Goal: Task Accomplishment & Management: Manage account settings

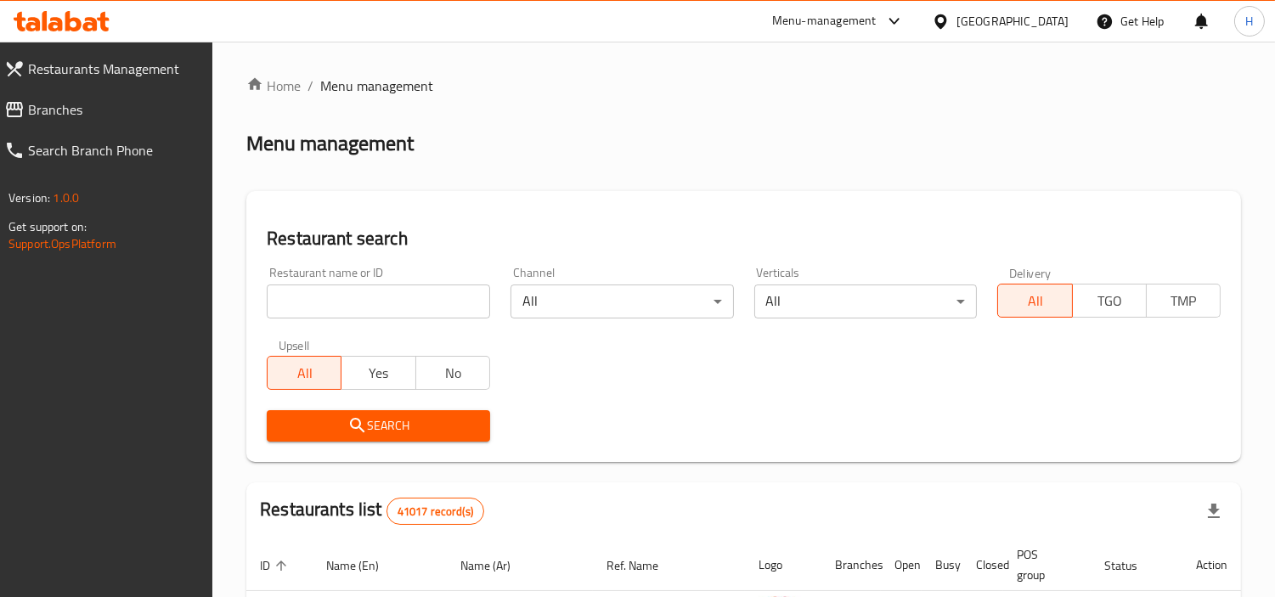
click at [129, 69] on span "Restaurants Management" at bounding box center [114, 69] width 172 height 20
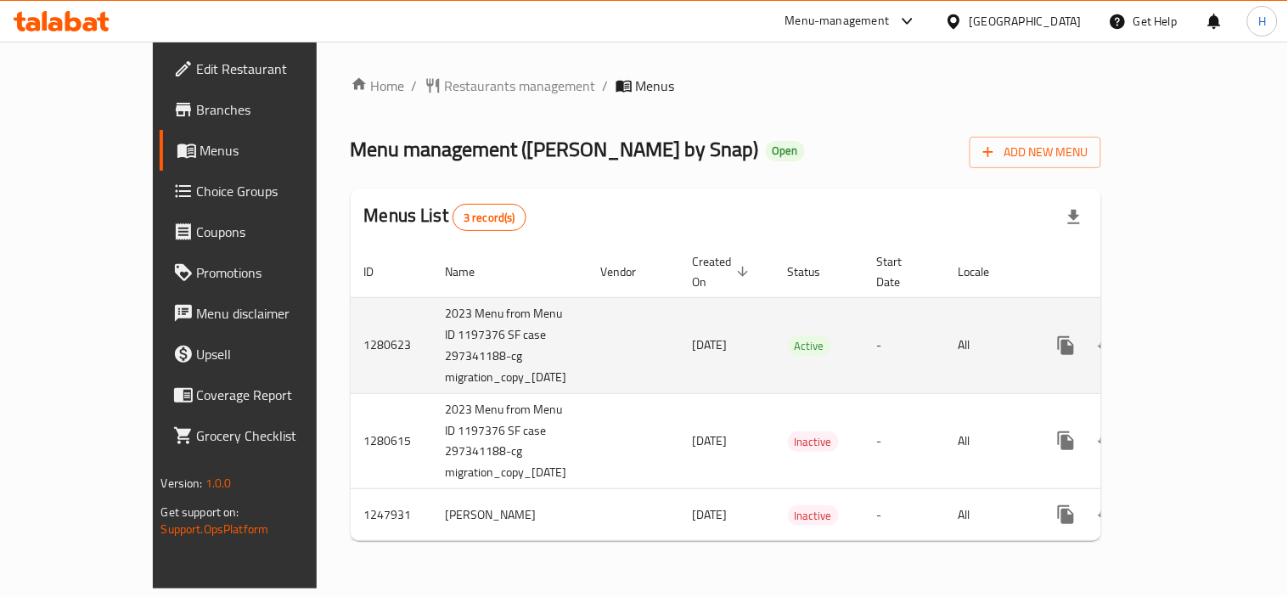
click at [1209, 328] on link "enhanced table" at bounding box center [1189, 345] width 41 height 41
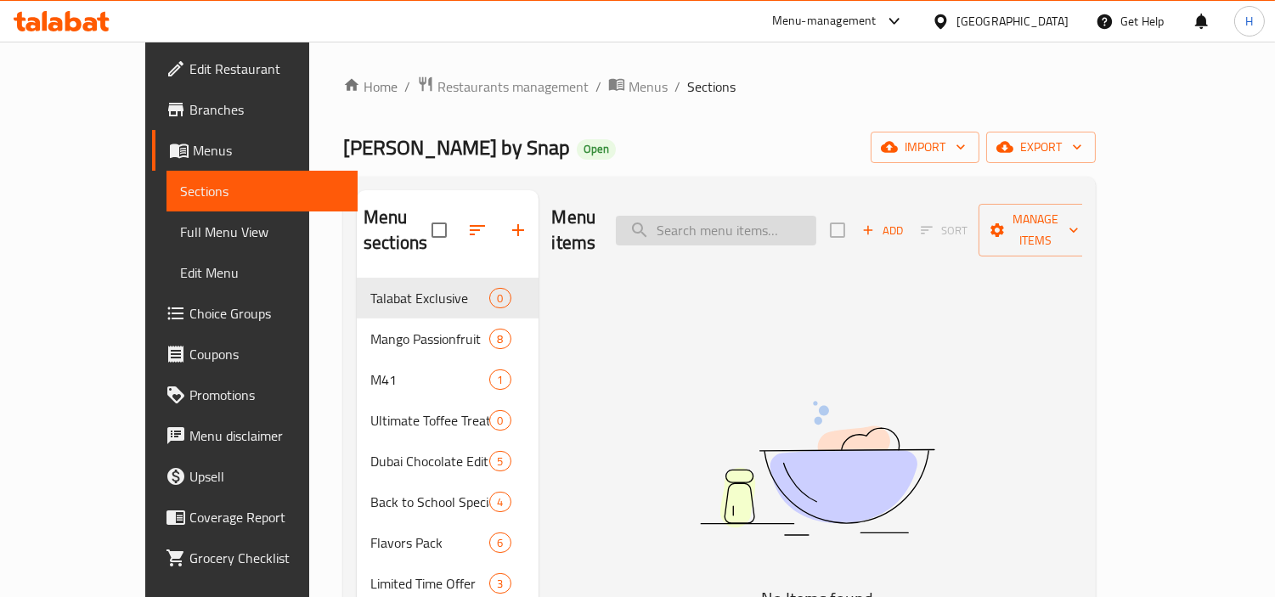
click at [767, 221] on input "search" at bounding box center [716, 231] width 200 height 30
paste input "Ultimate Sundae Gathering Pack"
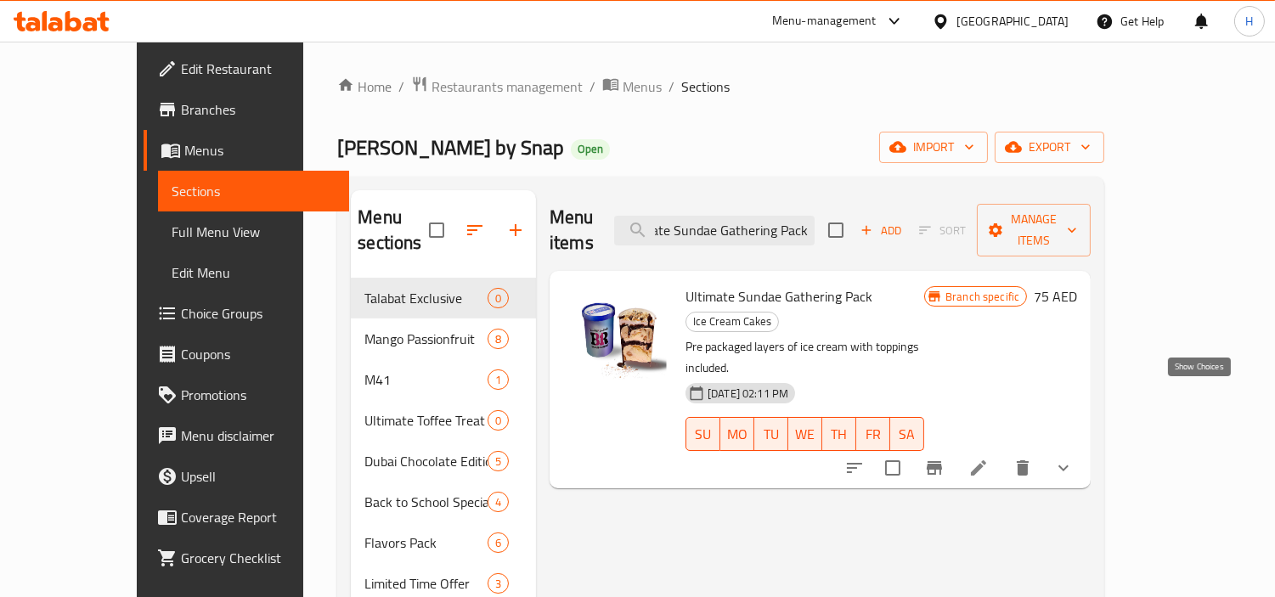
type input "Ultimate Sundae Gathering Pack"
click at [1073, 458] on icon "show more" at bounding box center [1063, 468] width 20 height 20
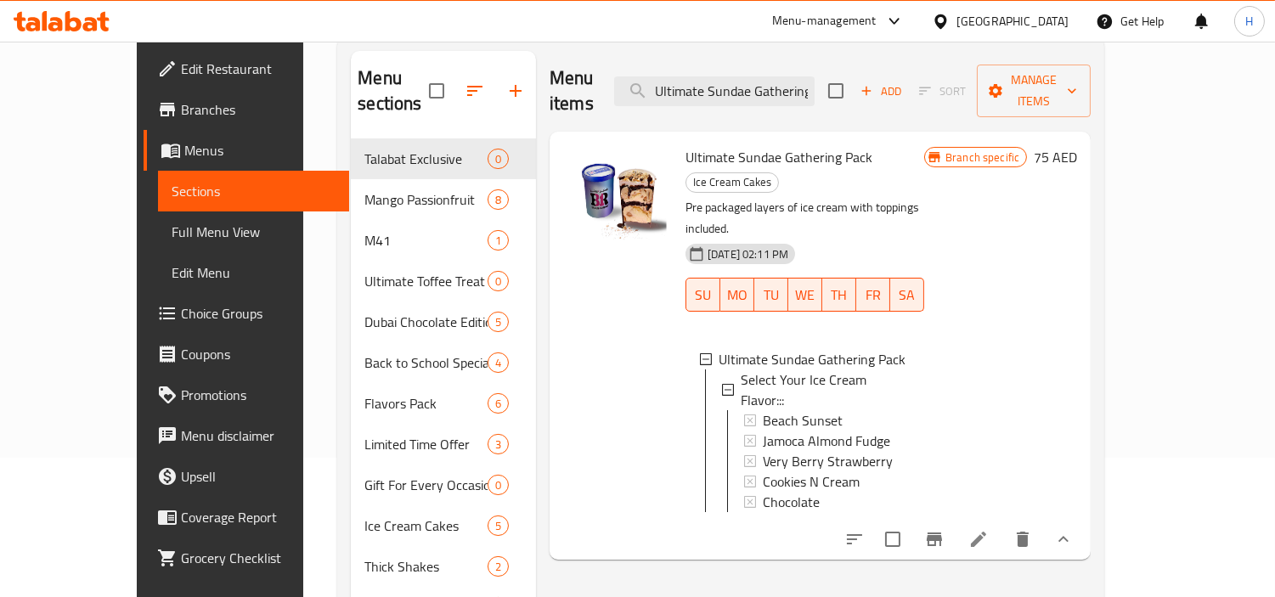
scroll to position [94, 0]
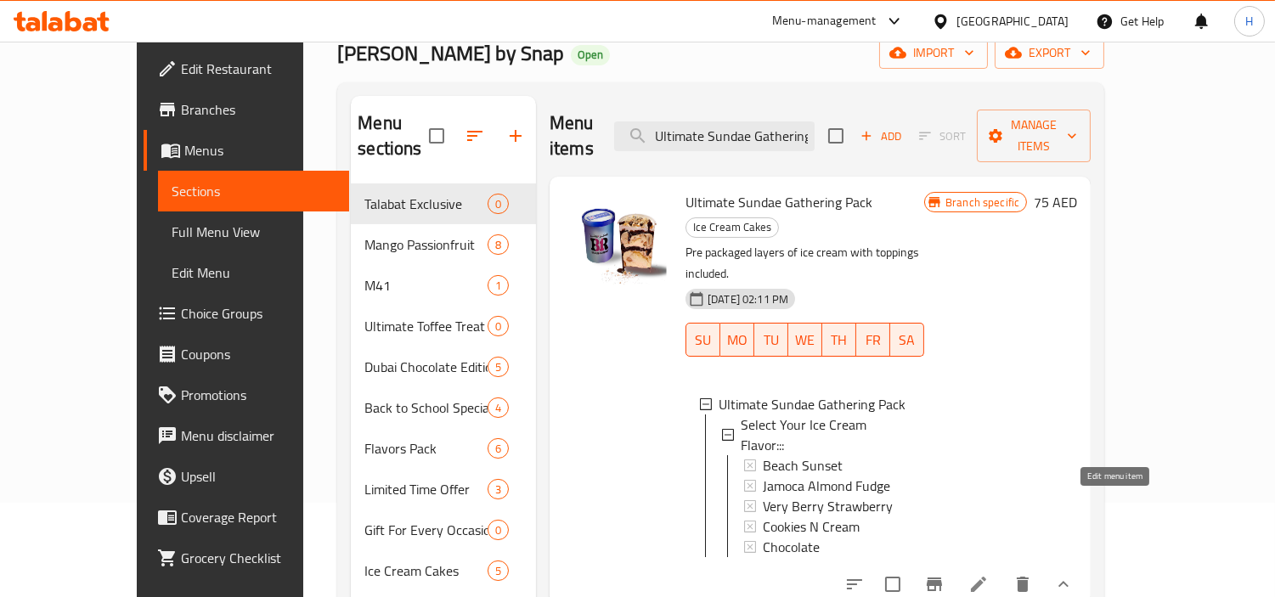
click at [988, 574] on icon at bounding box center [978, 584] width 20 height 20
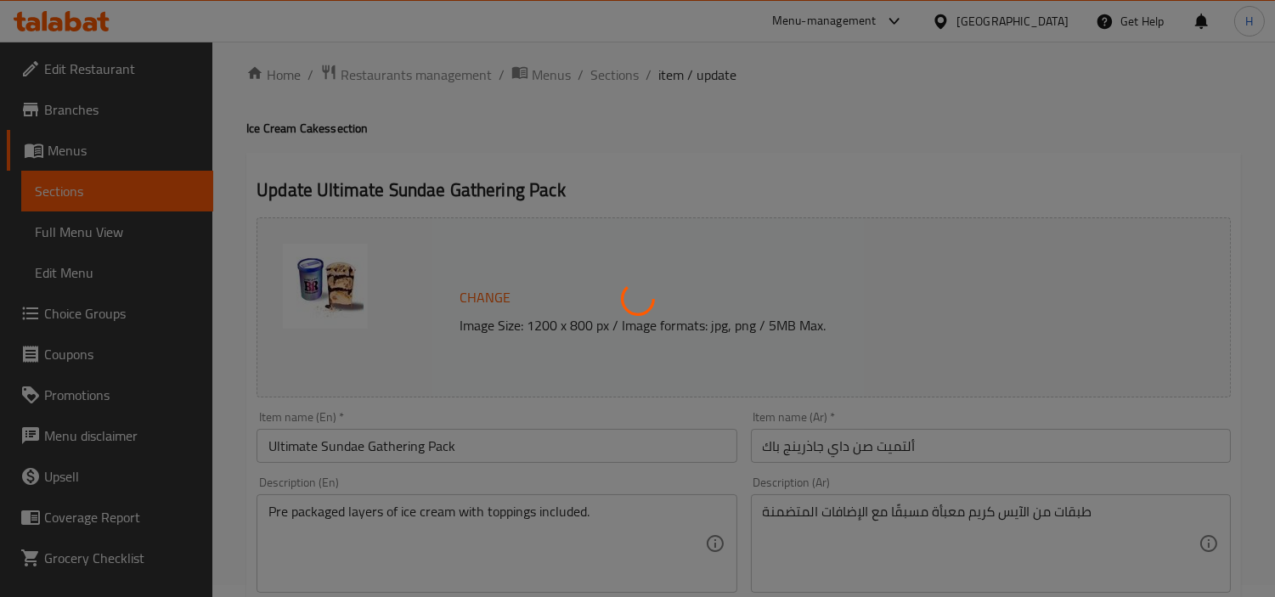
scroll to position [94, 0]
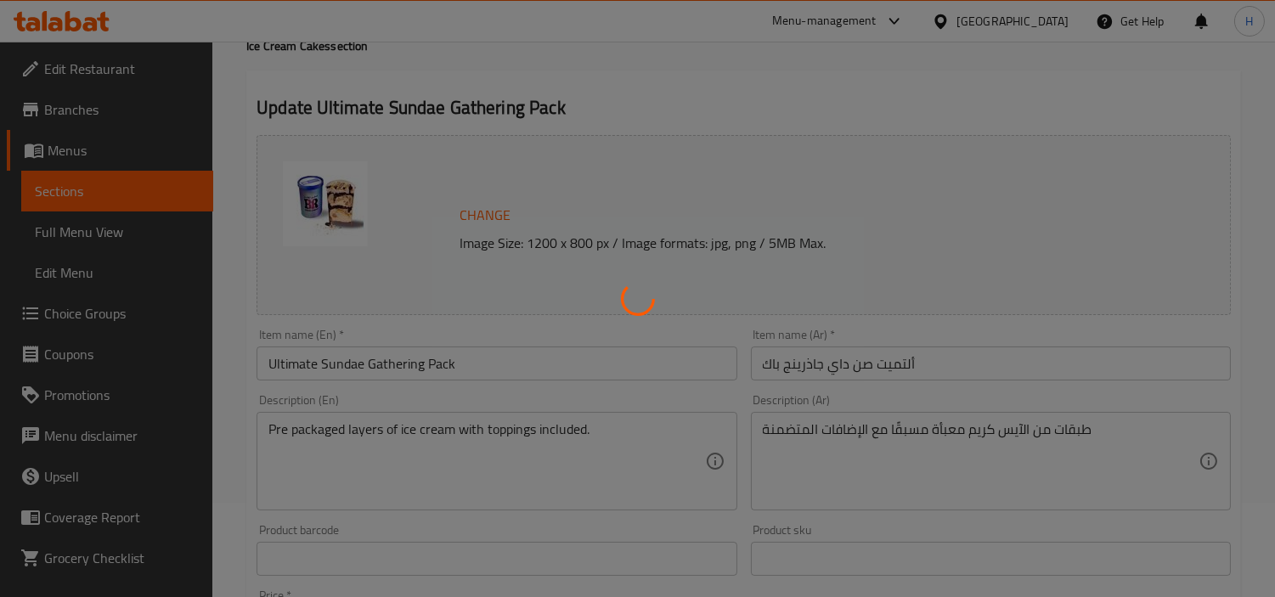
type input "إختار نكهة الآيس كريم الخاصة بك:"
type input "1"
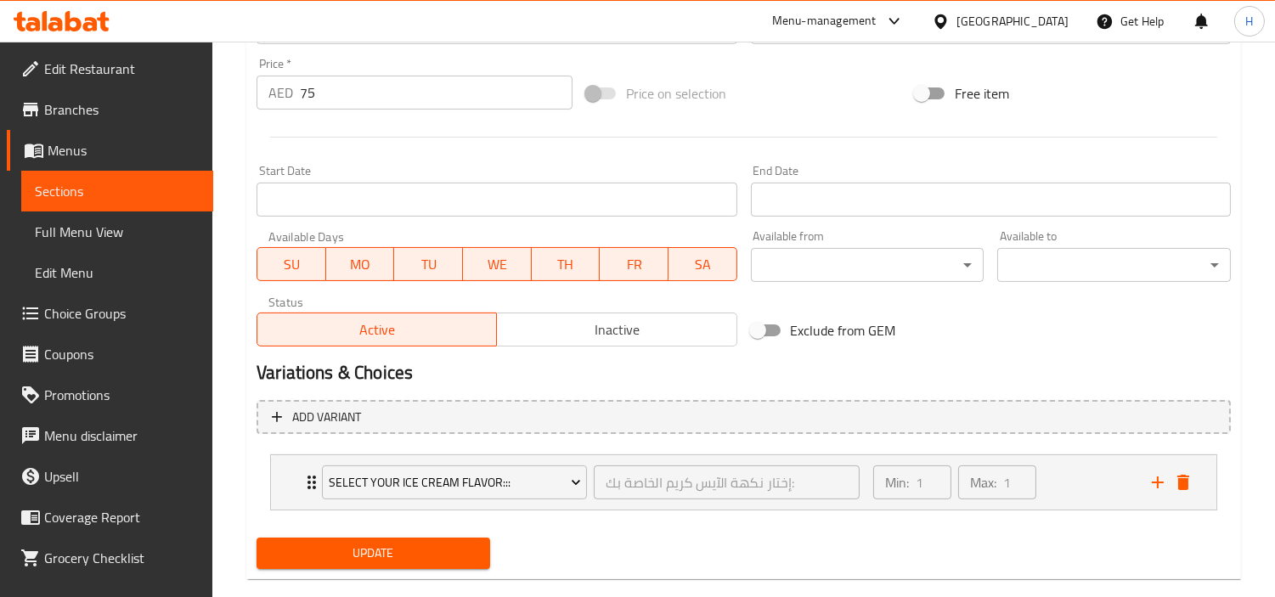
scroll to position [654, 0]
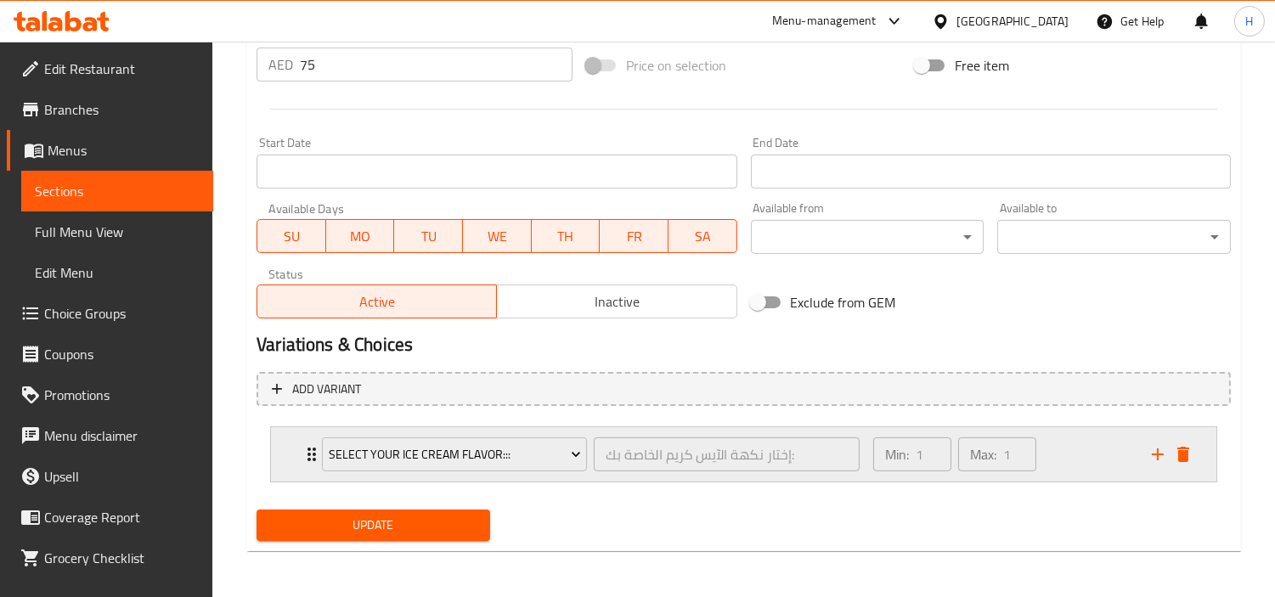
click at [1082, 448] on div "Min: 1 ​ Max: 1 ​" at bounding box center [1002, 454] width 279 height 54
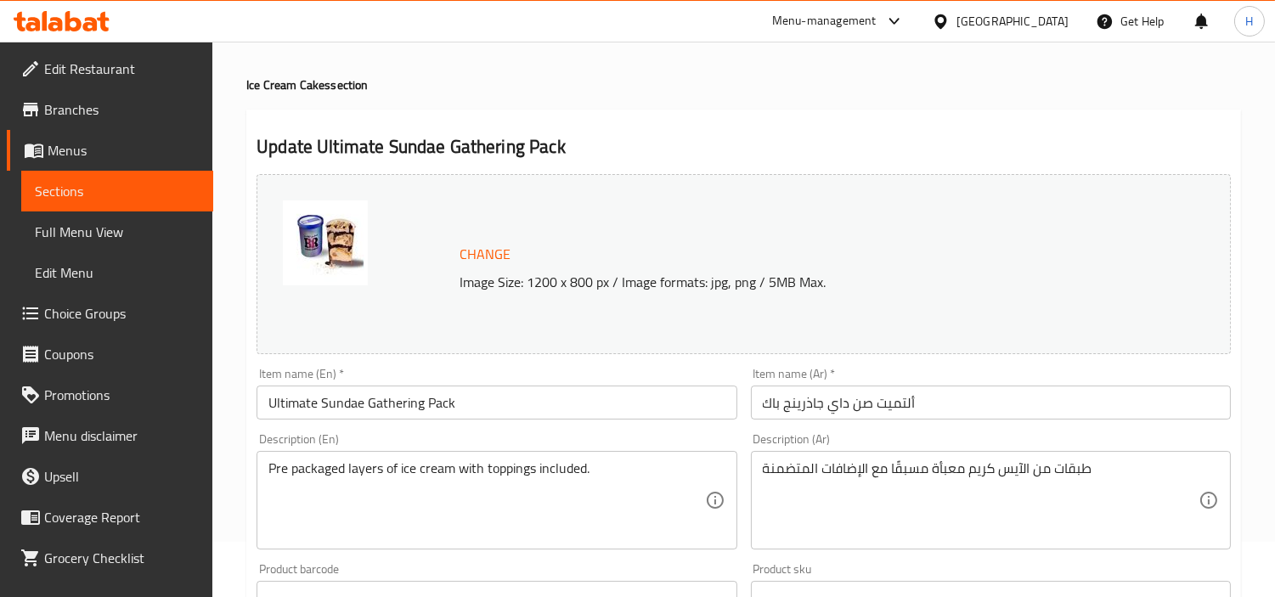
scroll to position [35, 0]
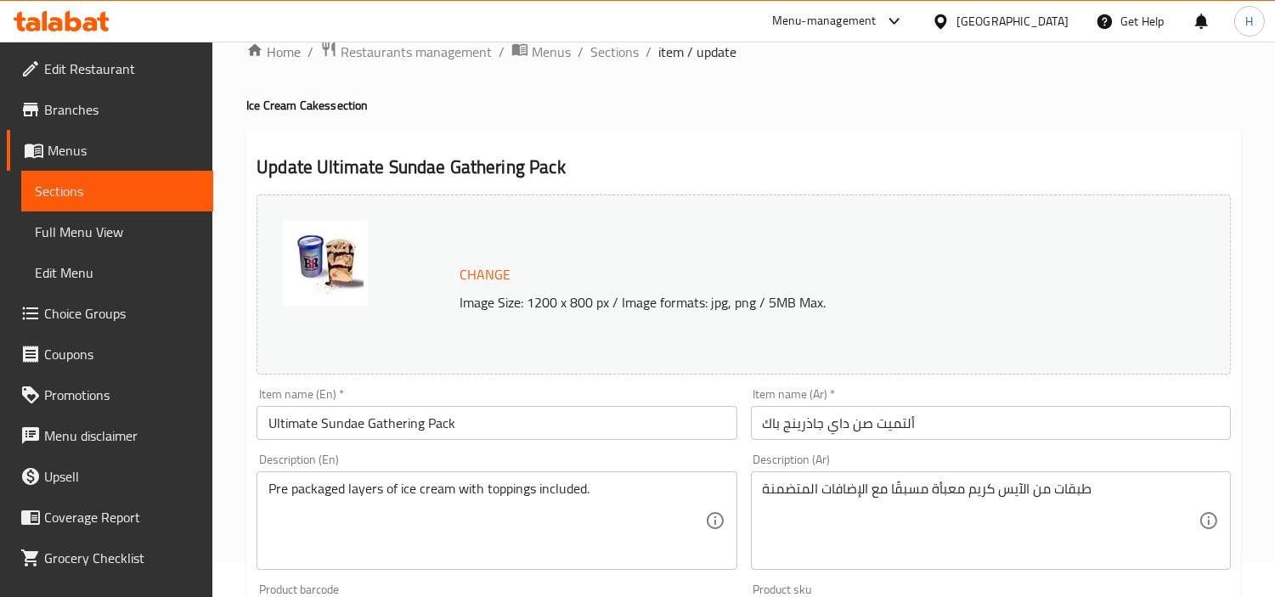
click at [631, 47] on span "Sections" at bounding box center [614, 52] width 48 height 20
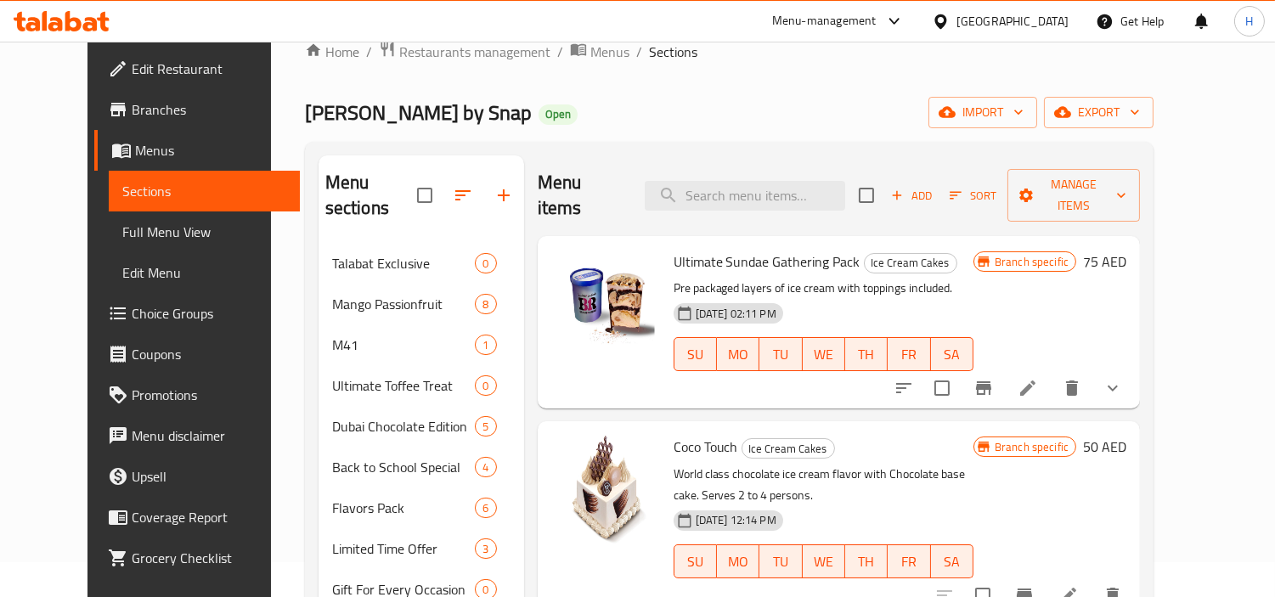
scroll to position [129, 0]
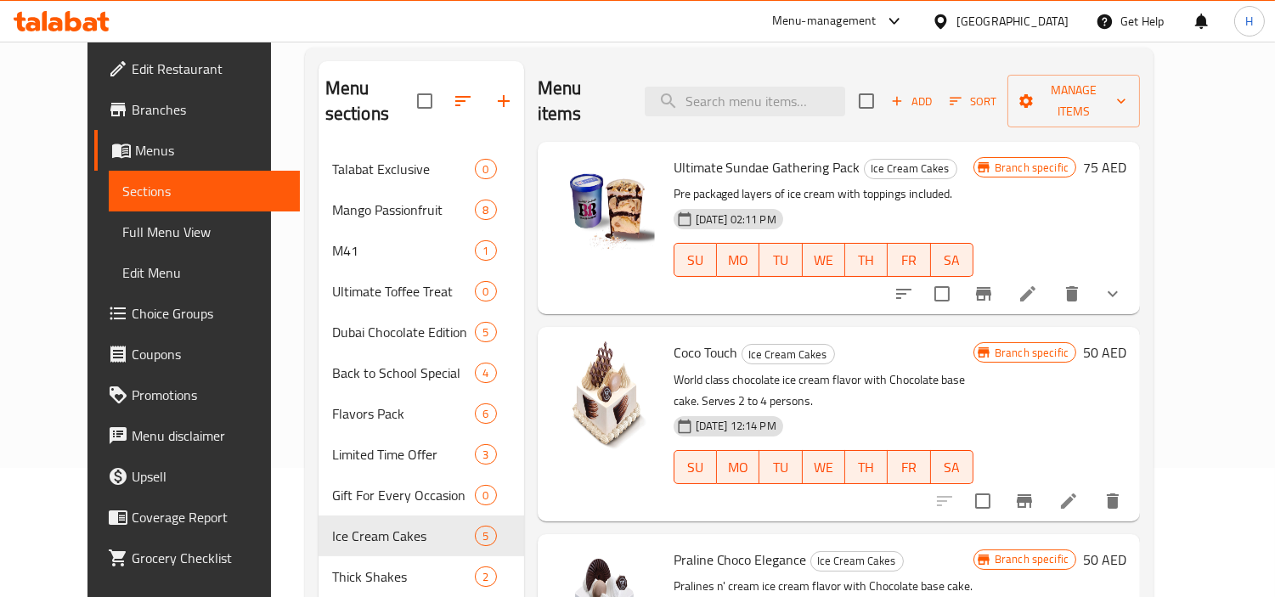
click at [814, 155] on span "Ultimate Sundae Gathering Pack" at bounding box center [766, 167] width 187 height 25
click at [1133, 273] on button "show more" at bounding box center [1112, 293] width 41 height 41
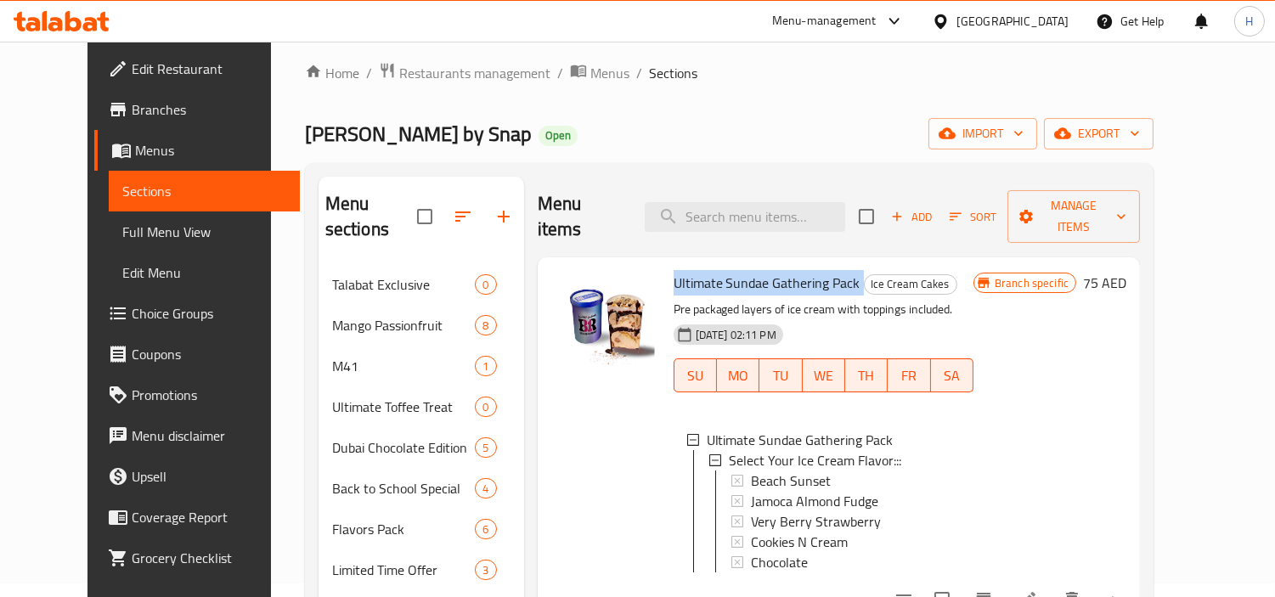
scroll to position [0, 0]
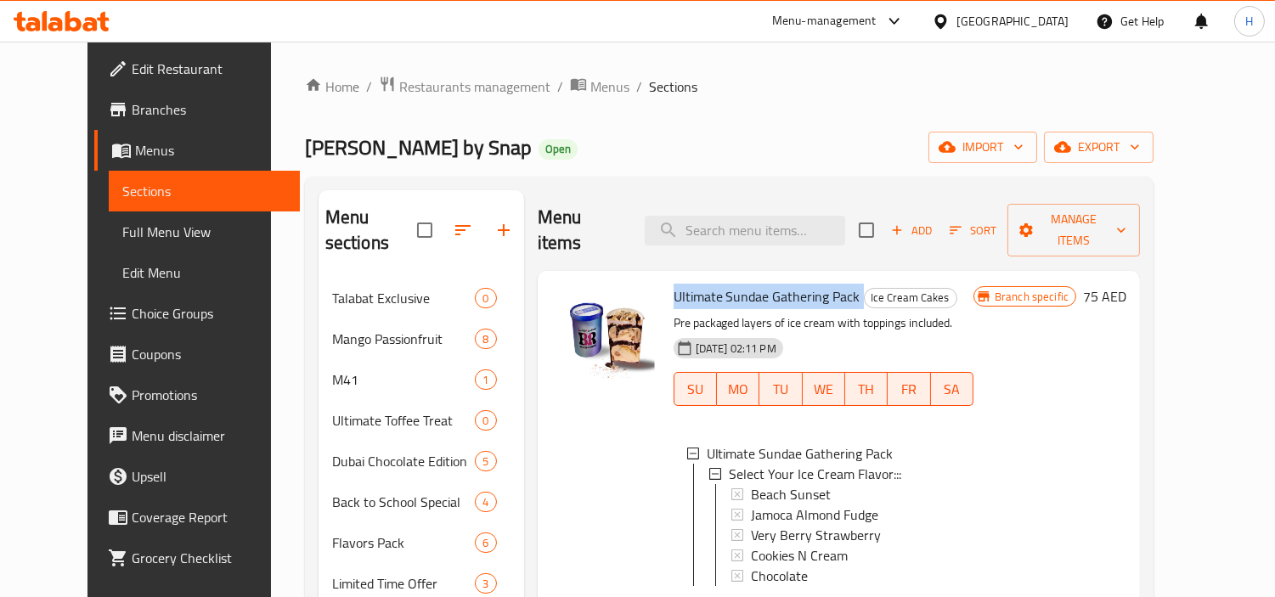
click at [763, 284] on span "Ultimate Sundae Gathering Pack" at bounding box center [766, 296] width 187 height 25
click at [780, 284] on span "Ultimate Sundae Gathering Pack" at bounding box center [766, 296] width 187 height 25
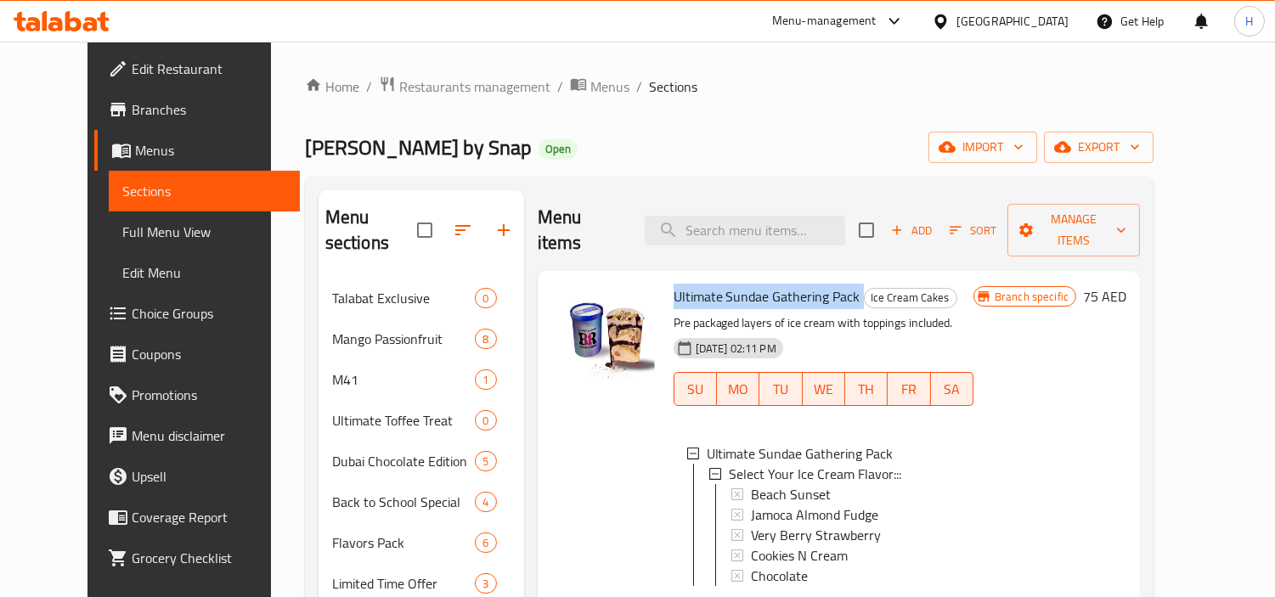
click at [780, 284] on span "Ultimate Sundae Gathering Pack" at bounding box center [766, 296] width 187 height 25
click at [766, 284] on span "Ultimate Sundae Gathering Pack" at bounding box center [766, 296] width 187 height 25
click at [880, 288] on span "Ice Cream Cakes" at bounding box center [910, 298] width 92 height 20
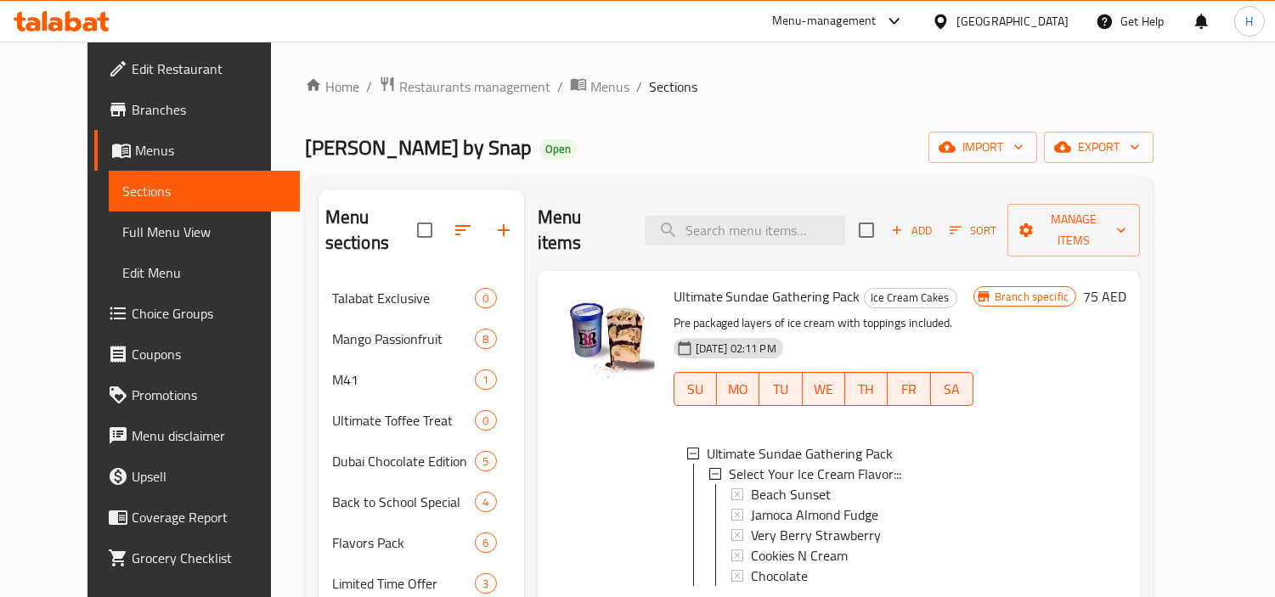
click at [898, 331] on div "28-05-2025 02:11 PM SU MO TU WE TH FR SA" at bounding box center [823, 377] width 313 height 92
click at [790, 284] on span "Ultimate Sundae Gathering Pack" at bounding box center [766, 296] width 187 height 25
click at [808, 284] on span "Ultimate Sundae Gathering Pack" at bounding box center [766, 296] width 187 height 25
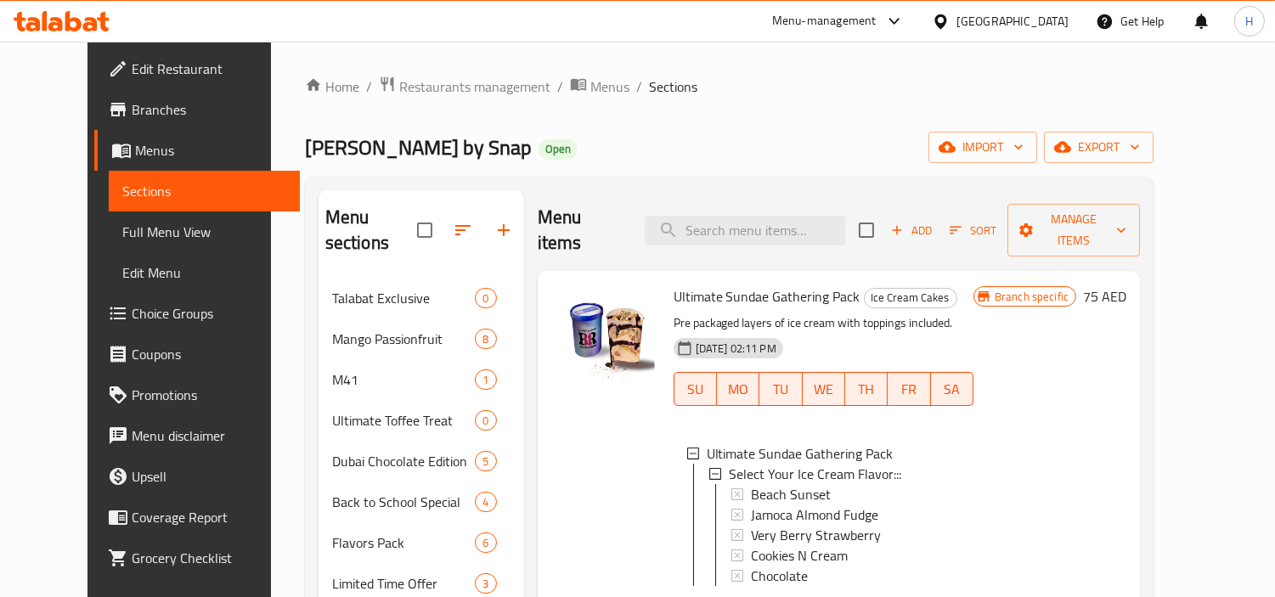
click at [808, 284] on span "Ultimate Sundae Gathering Pack" at bounding box center [766, 296] width 187 height 25
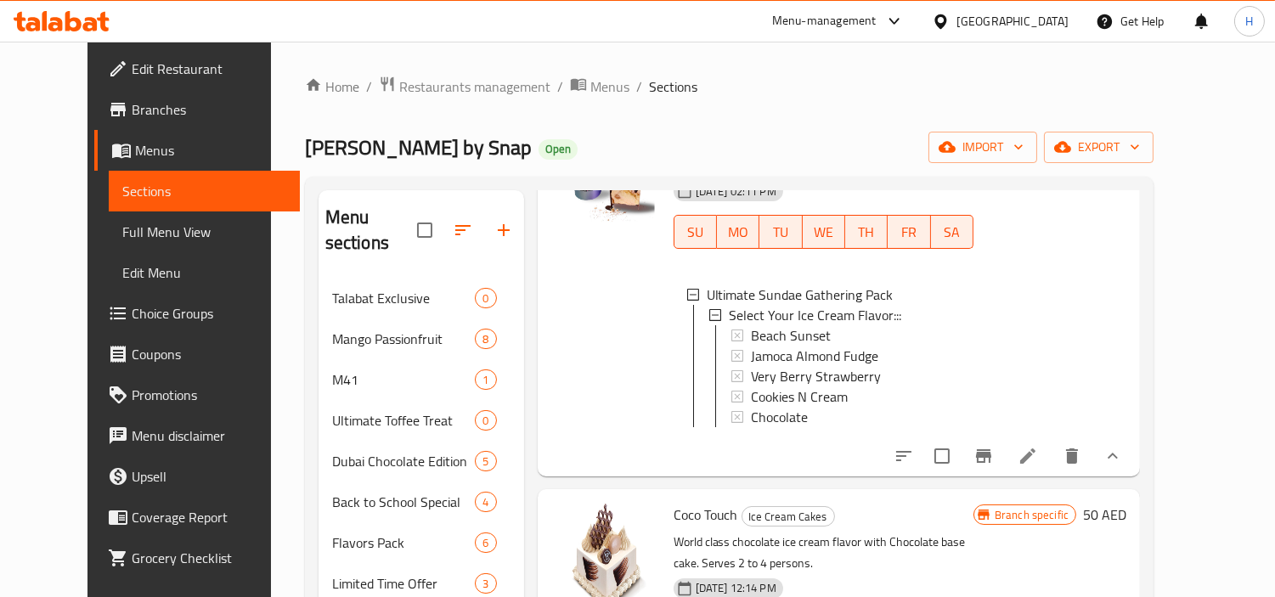
scroll to position [172, 0]
click at [132, 116] on span "Branches" at bounding box center [209, 109] width 155 height 20
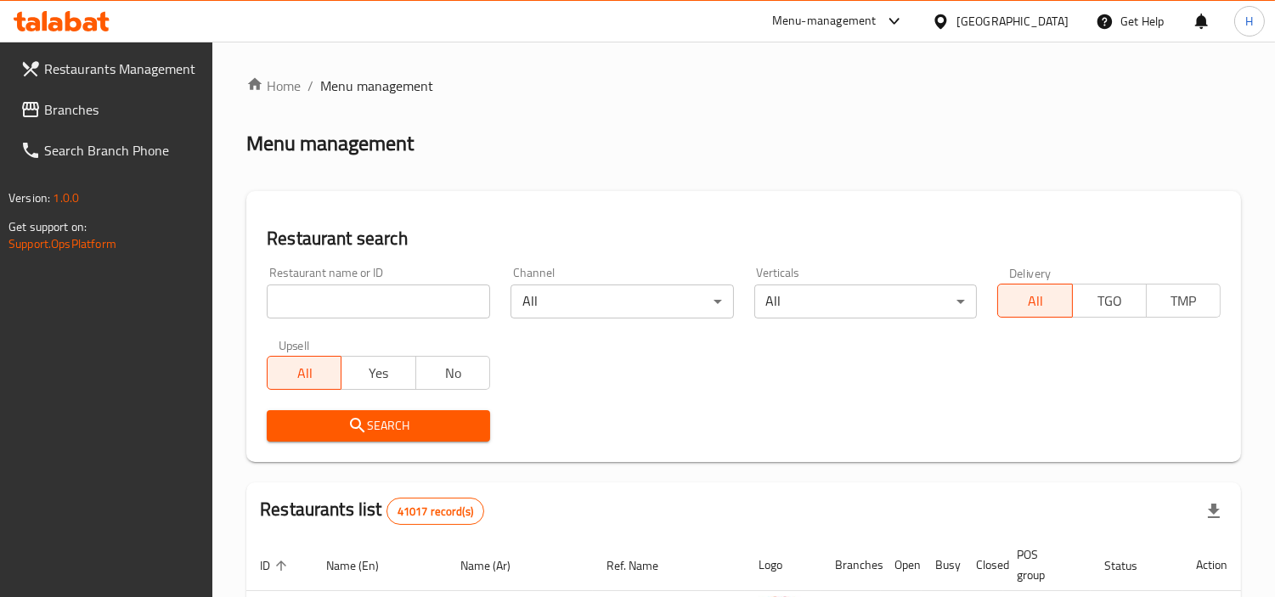
click at [144, 115] on span "Branches" at bounding box center [121, 109] width 155 height 20
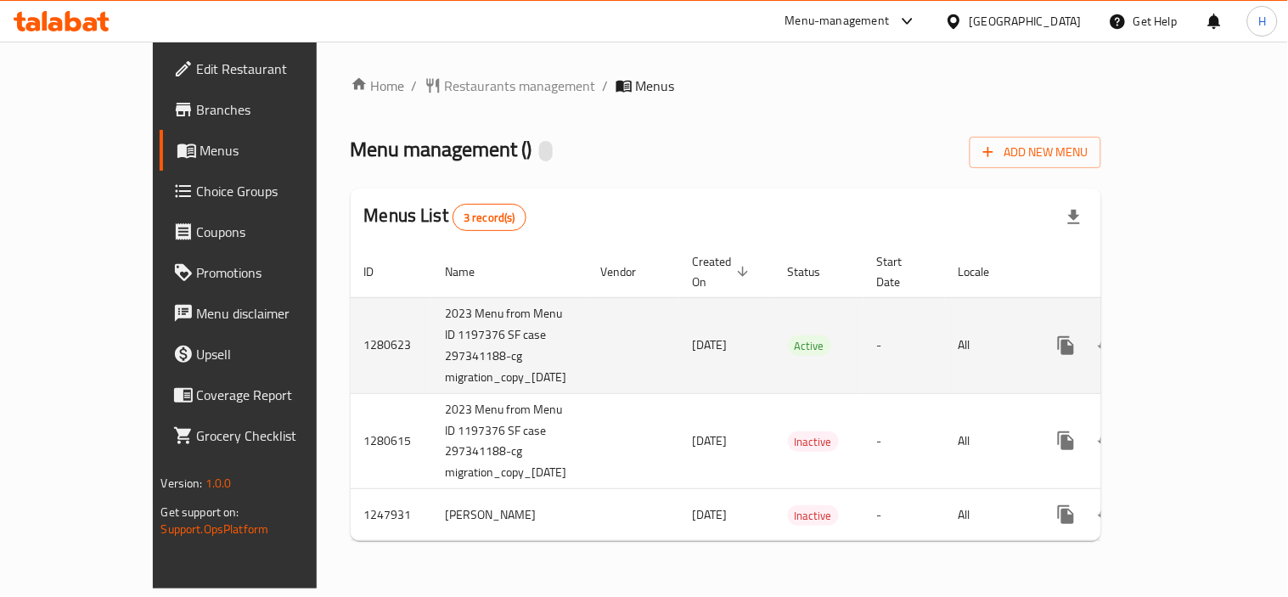
click at [1197, 338] on icon "enhanced table" at bounding box center [1188, 345] width 15 height 15
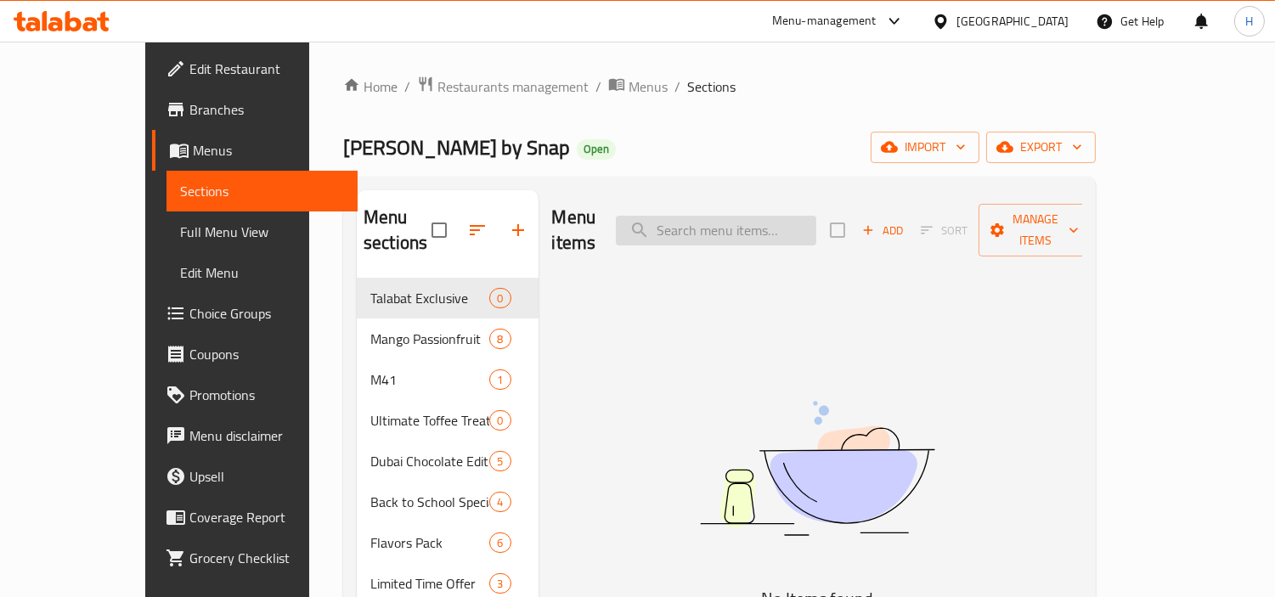
click at [724, 216] on input "search" at bounding box center [716, 231] width 200 height 30
paste input "Ultimate Sundae Gathering Pack"
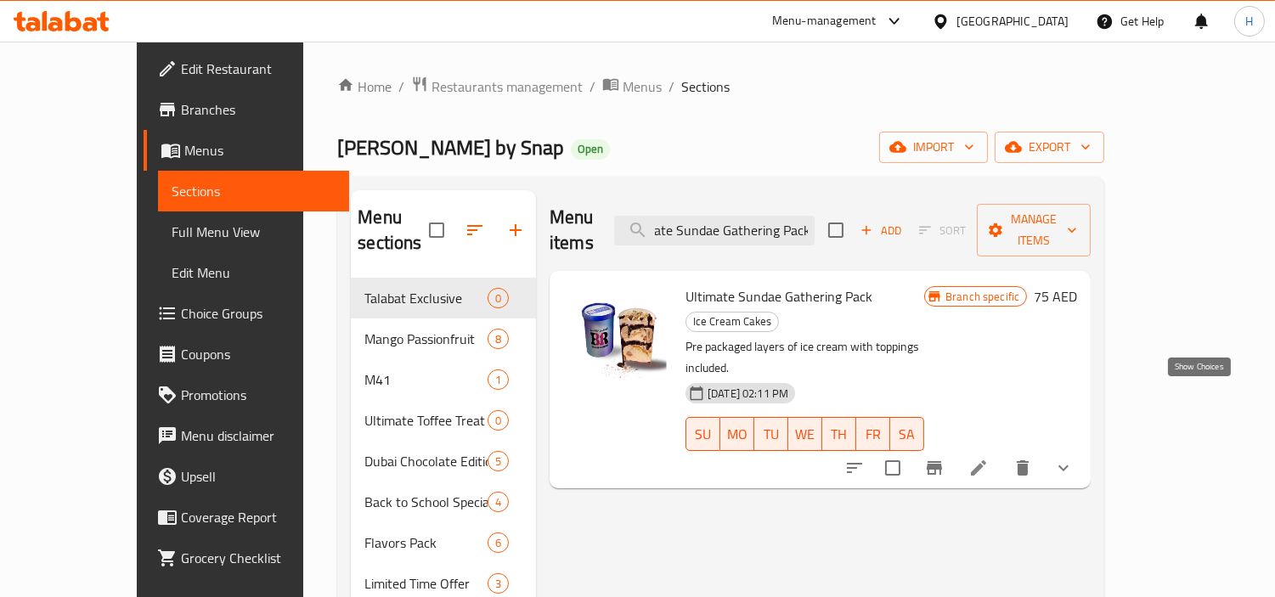
type input "Ultimate Sundae Gathering Pack"
click at [1073, 458] on icon "show more" at bounding box center [1063, 468] width 20 height 20
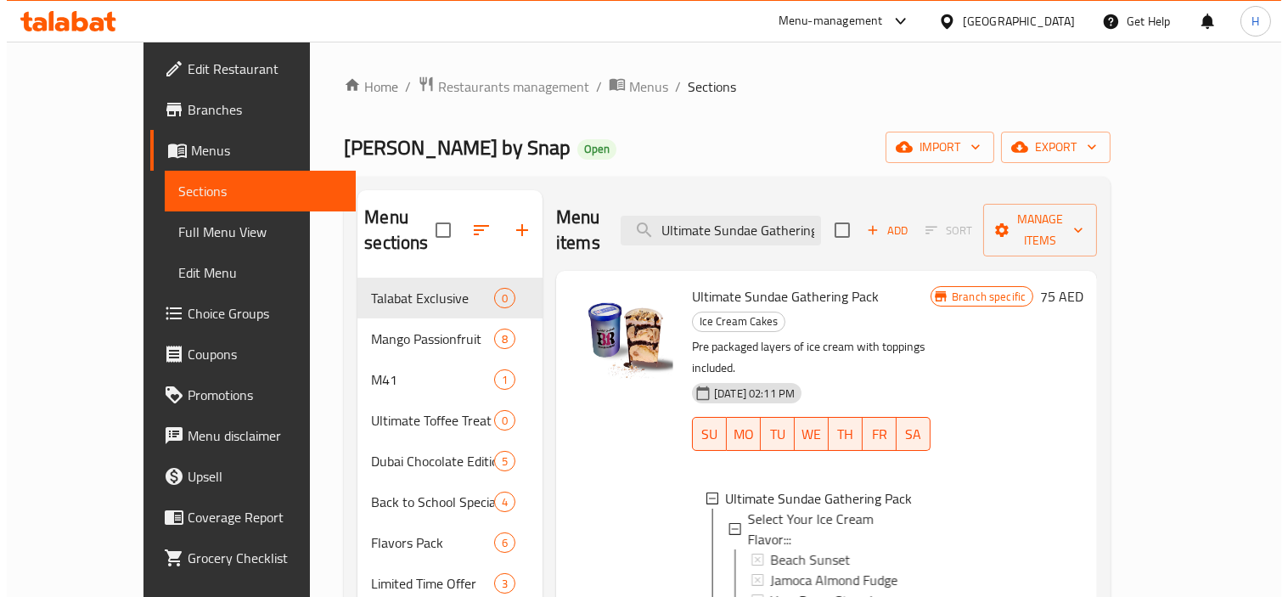
scroll to position [2, 0]
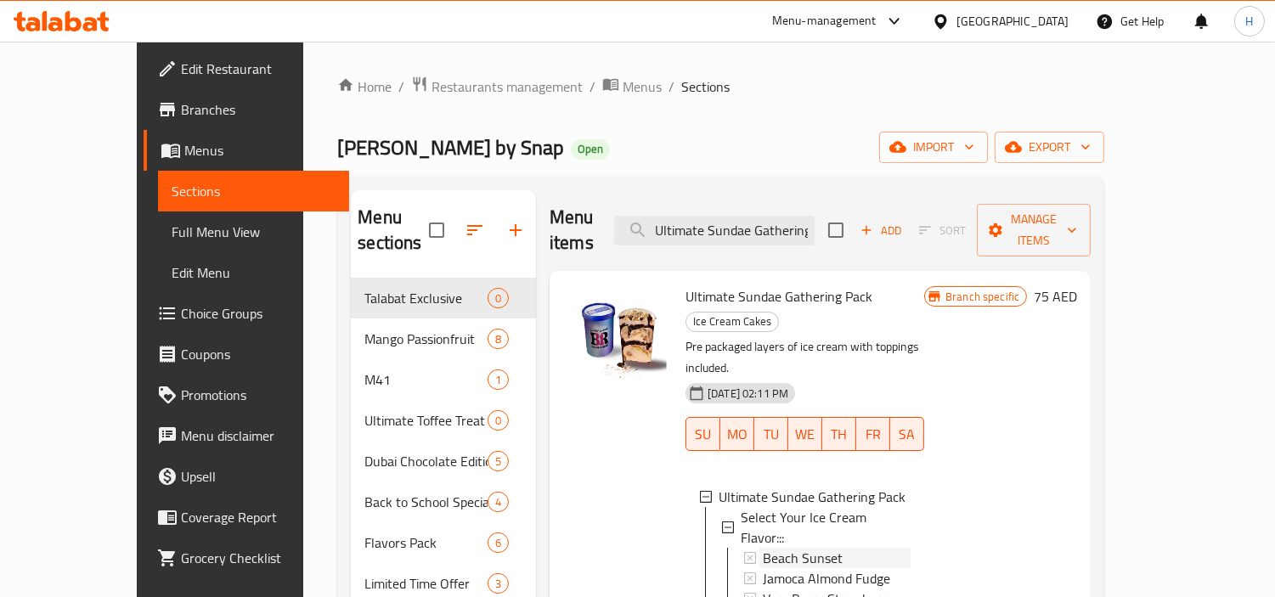
drag, startPoint x: 812, startPoint y: 467, endPoint x: 727, endPoint y: 471, distance: 85.0
click at [759, 548] on div "Beach Sunset" at bounding box center [834, 558] width 151 height 20
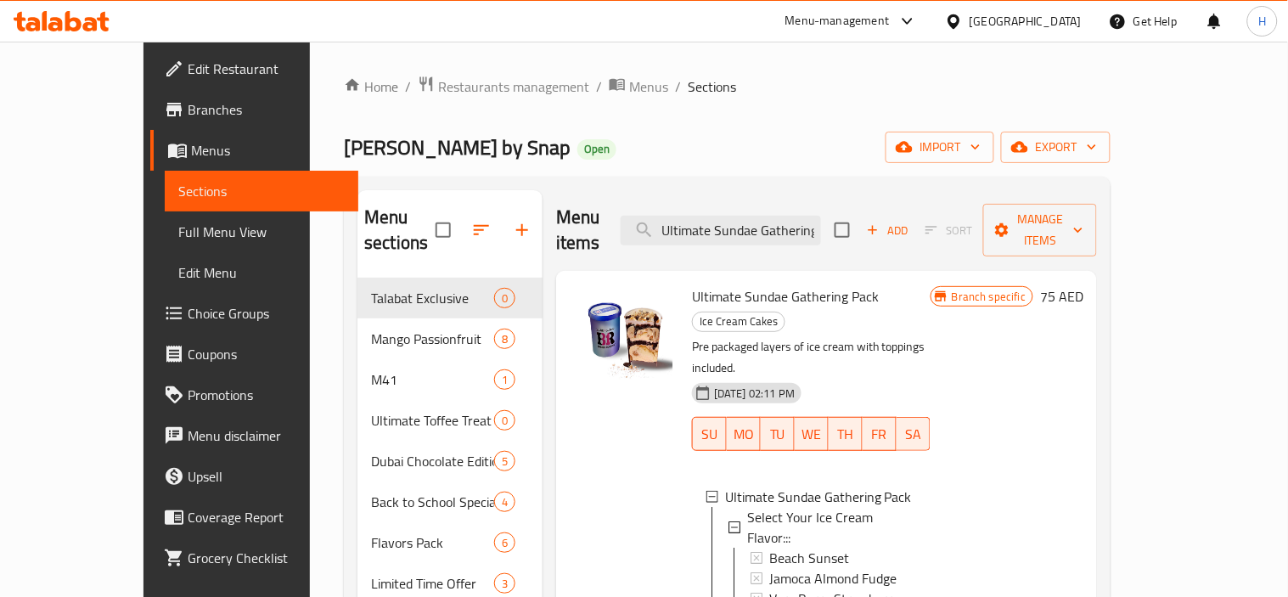
copy span "Beach Sunset"
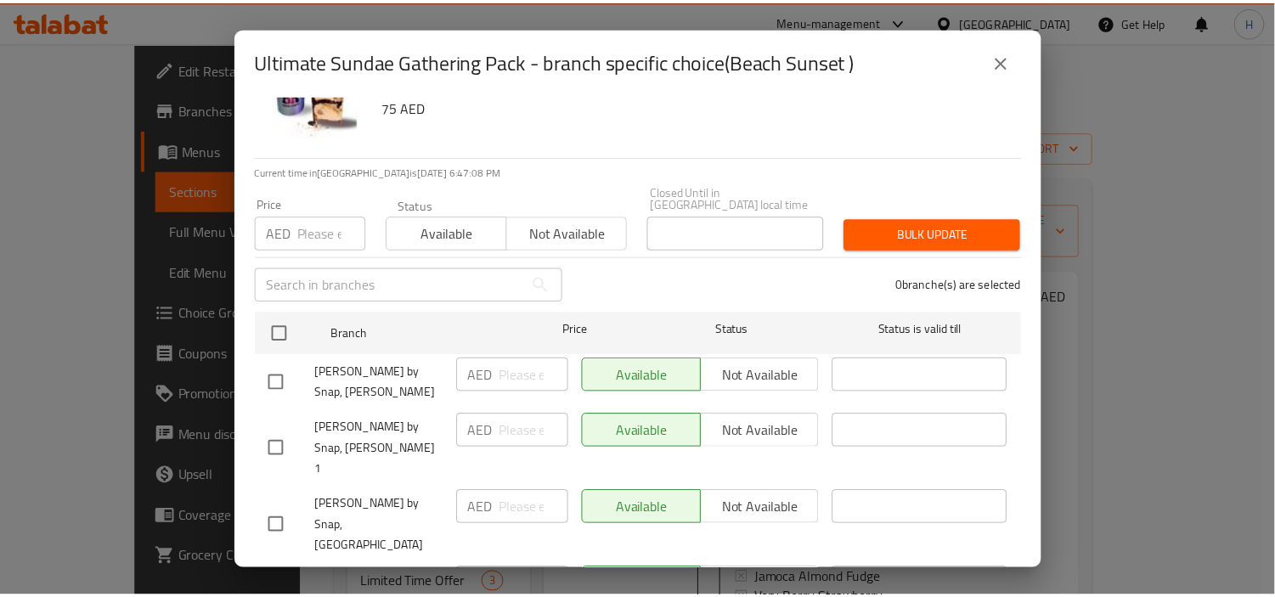
scroll to position [94, 0]
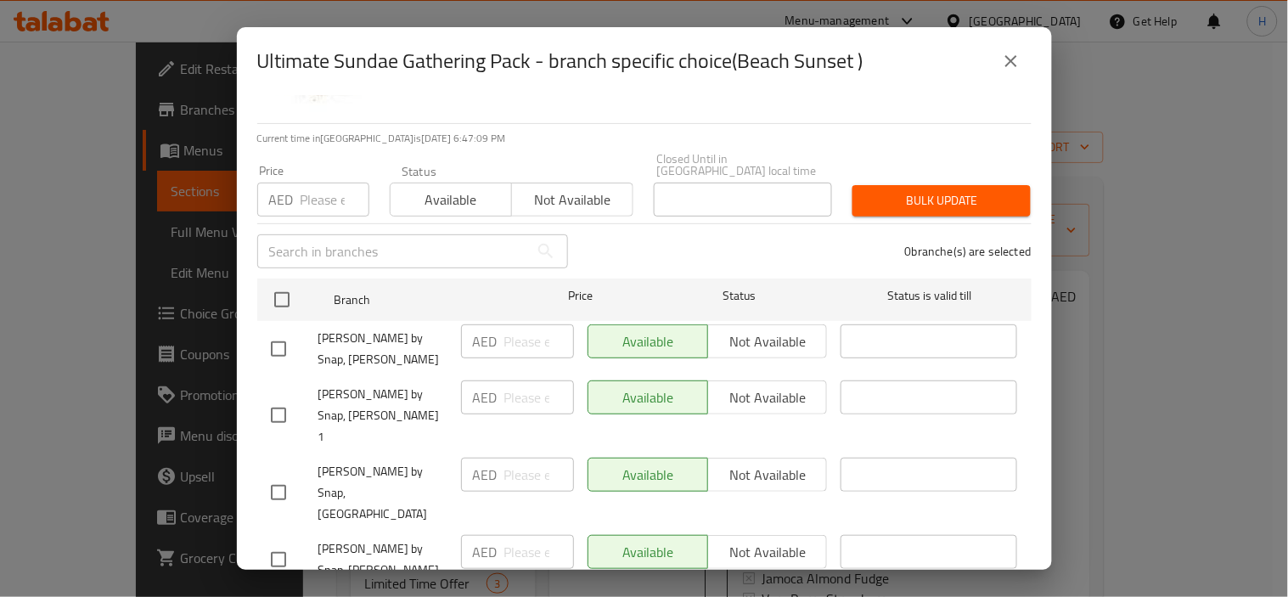
click at [1013, 52] on icon "close" at bounding box center [1011, 61] width 20 height 20
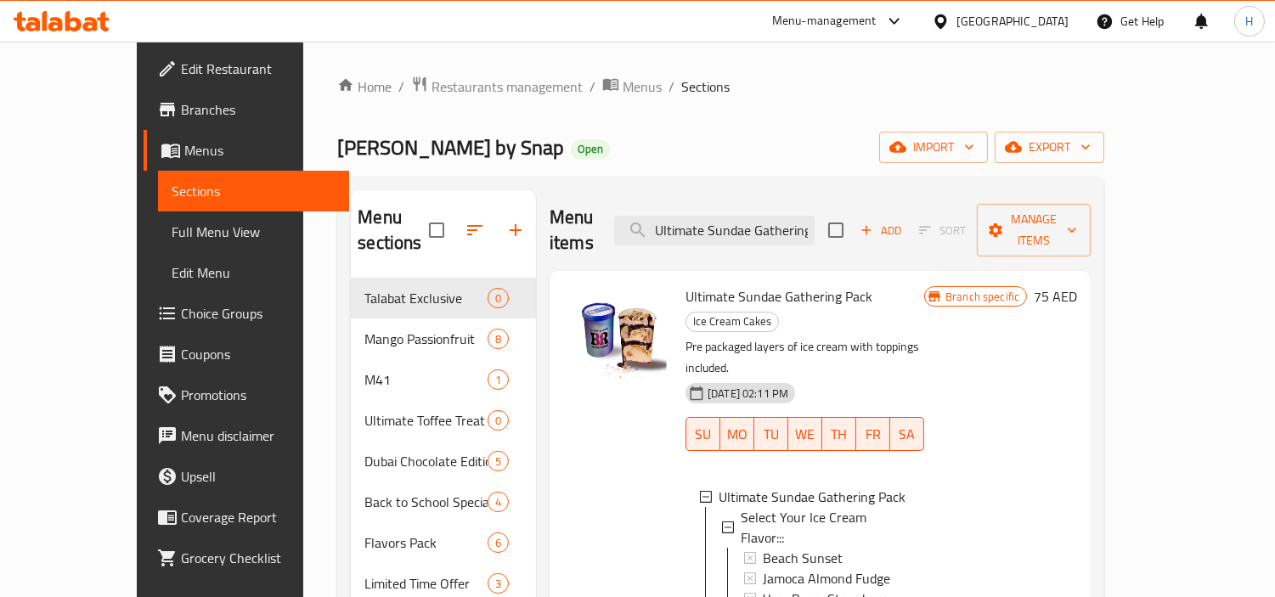
drag, startPoint x: 828, startPoint y: 523, endPoint x: 729, endPoint y: 529, distance: 99.5
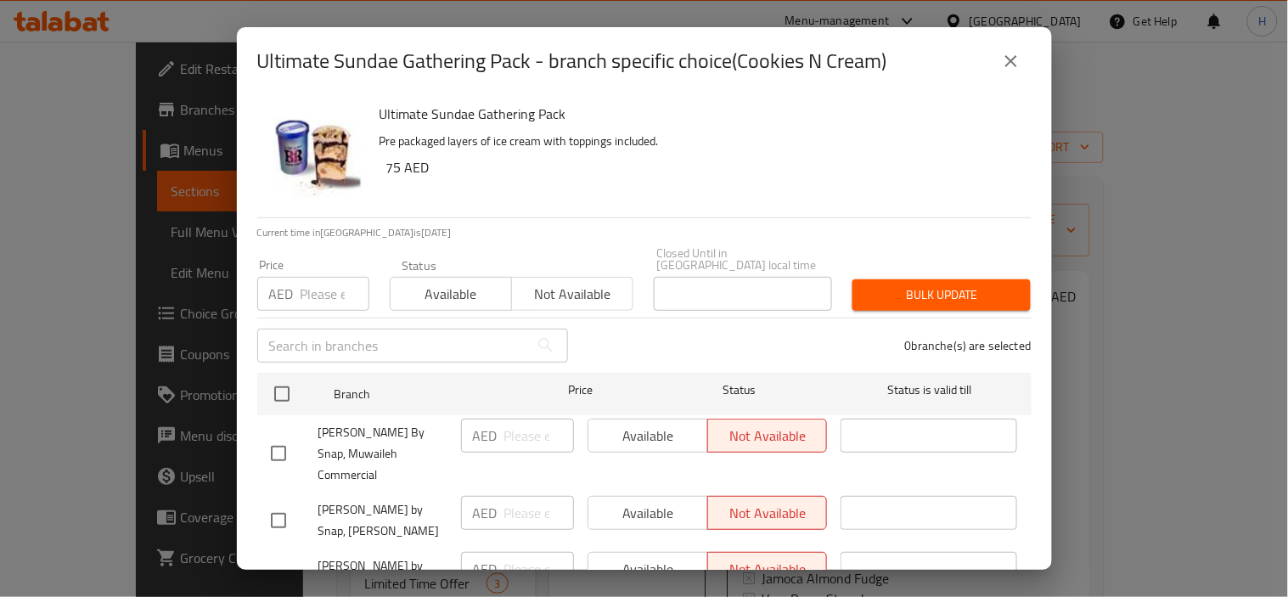
copy span "Cookies N Cream"
click at [1007, 64] on icon "close" at bounding box center [1011, 61] width 12 height 12
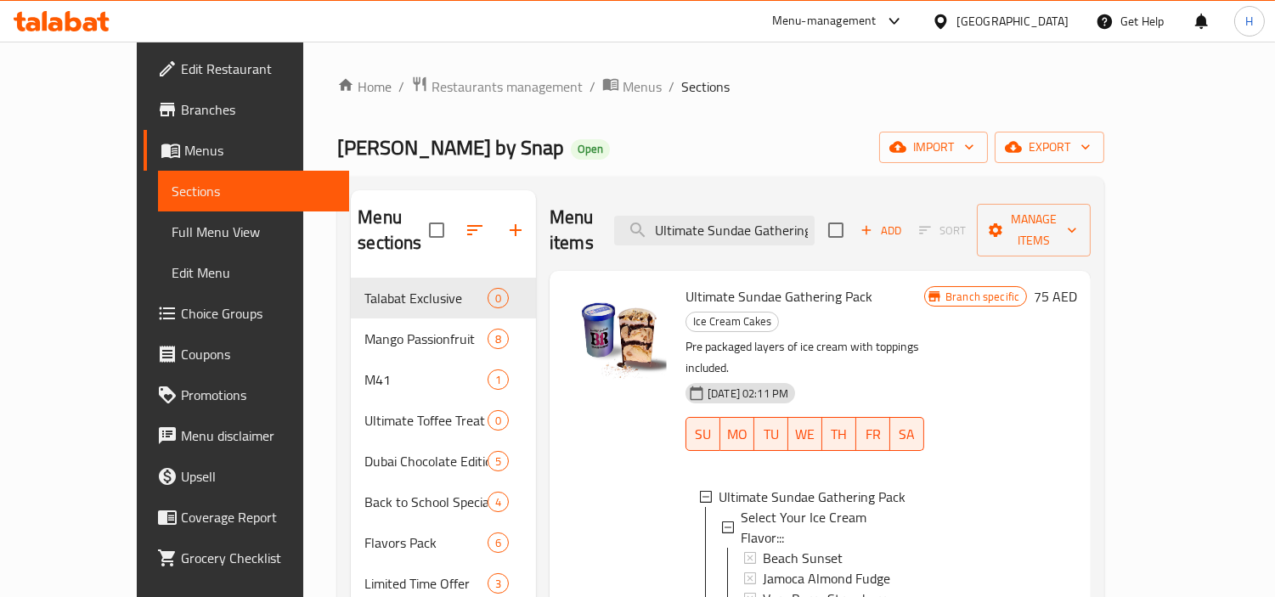
click at [685, 284] on span "Ultimate Sundae Gathering Pack" at bounding box center [778, 296] width 187 height 25
copy h6 "Ultimate Sundae Gathering Pack"
click at [172, 231] on span "Full Menu View" at bounding box center [254, 232] width 165 height 20
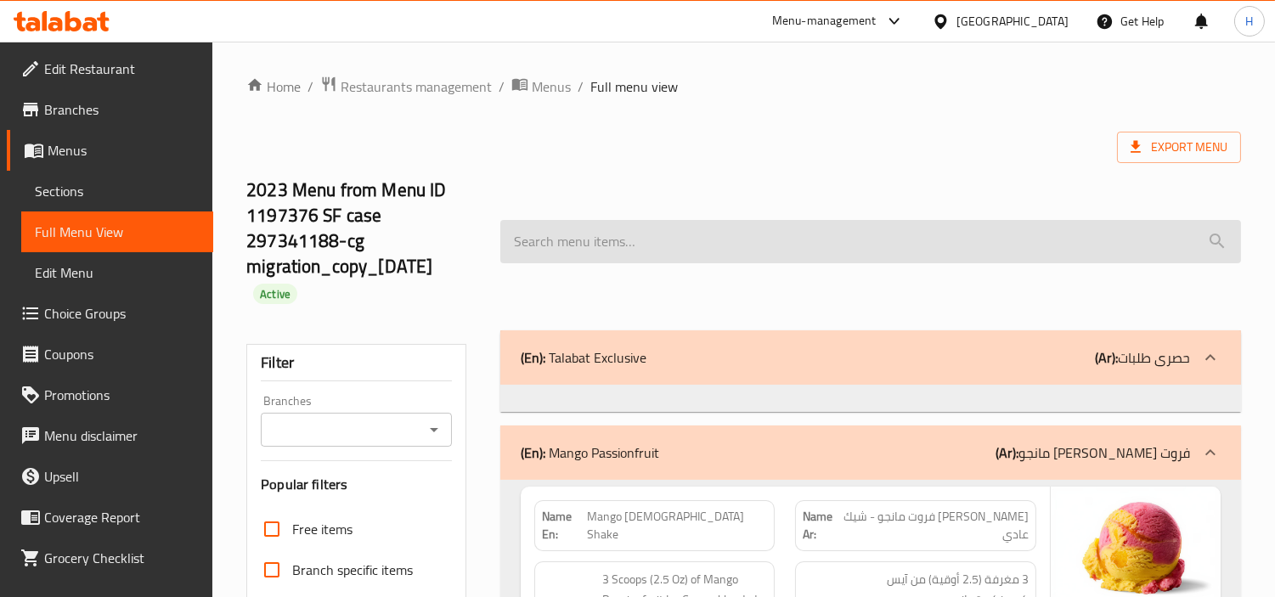
click at [777, 217] on div at bounding box center [870, 242] width 761 height 64
click at [777, 238] on input "search" at bounding box center [870, 241] width 741 height 43
paste input "Ultimate Sundae Gathering Pack"
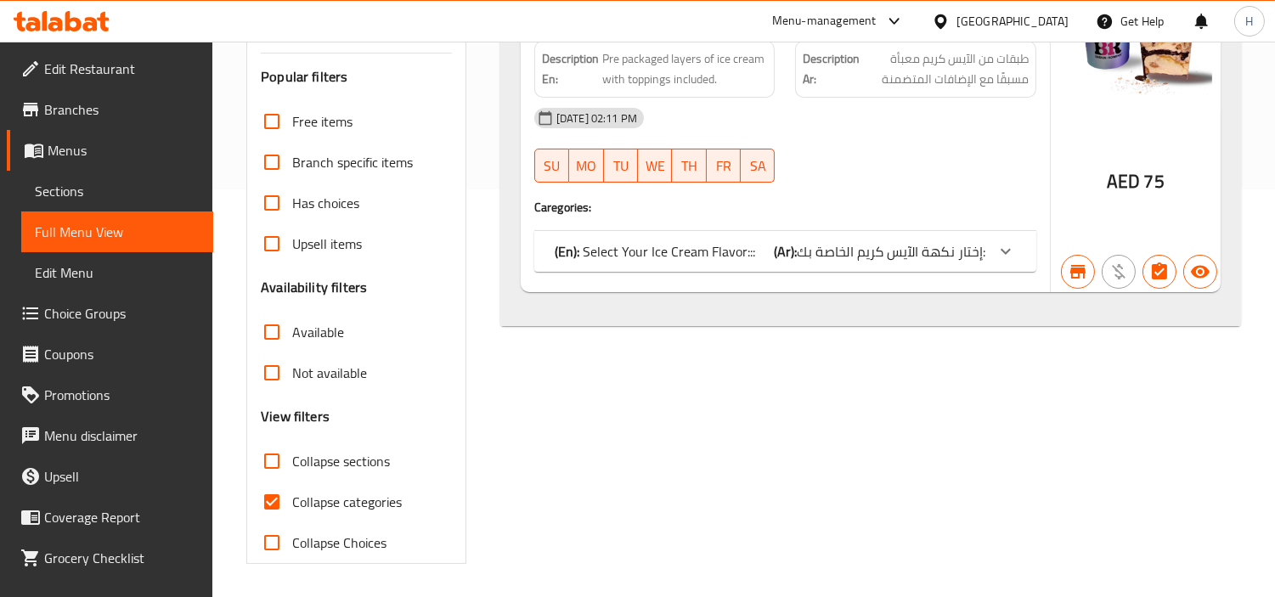
scroll to position [408, 0]
type input "Ultimate Sundae Gathering Pack"
click at [870, 260] on span "إختار نكهة الآيس كريم الخاصة بك:" at bounding box center [891, 250] width 189 height 25
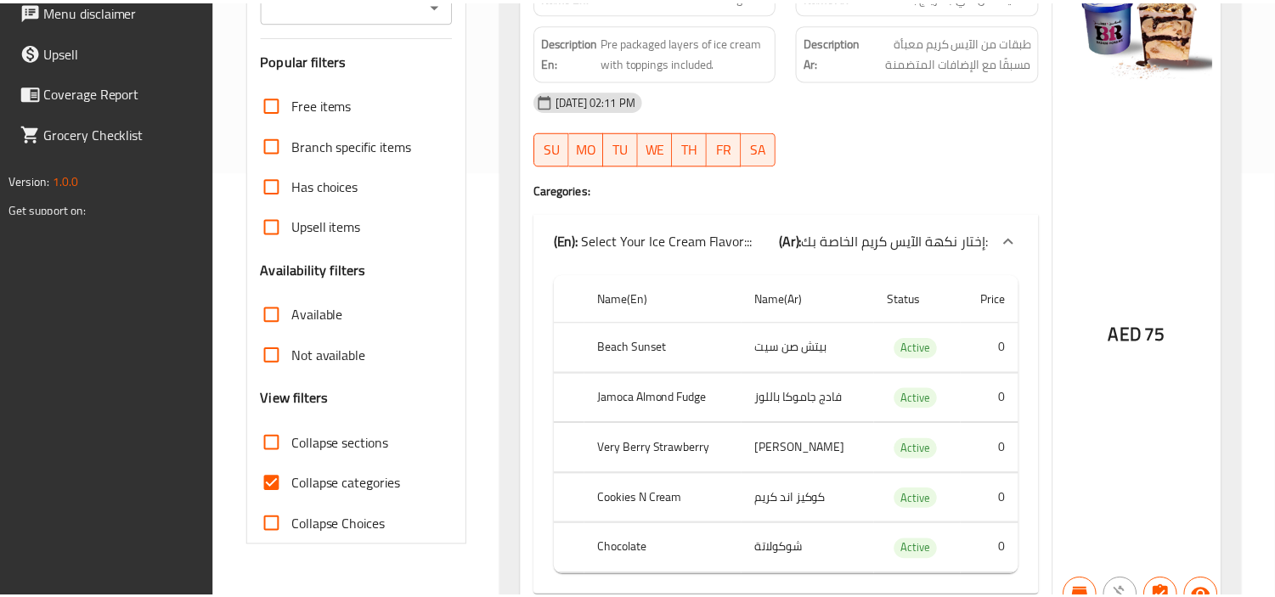
scroll to position [512, 0]
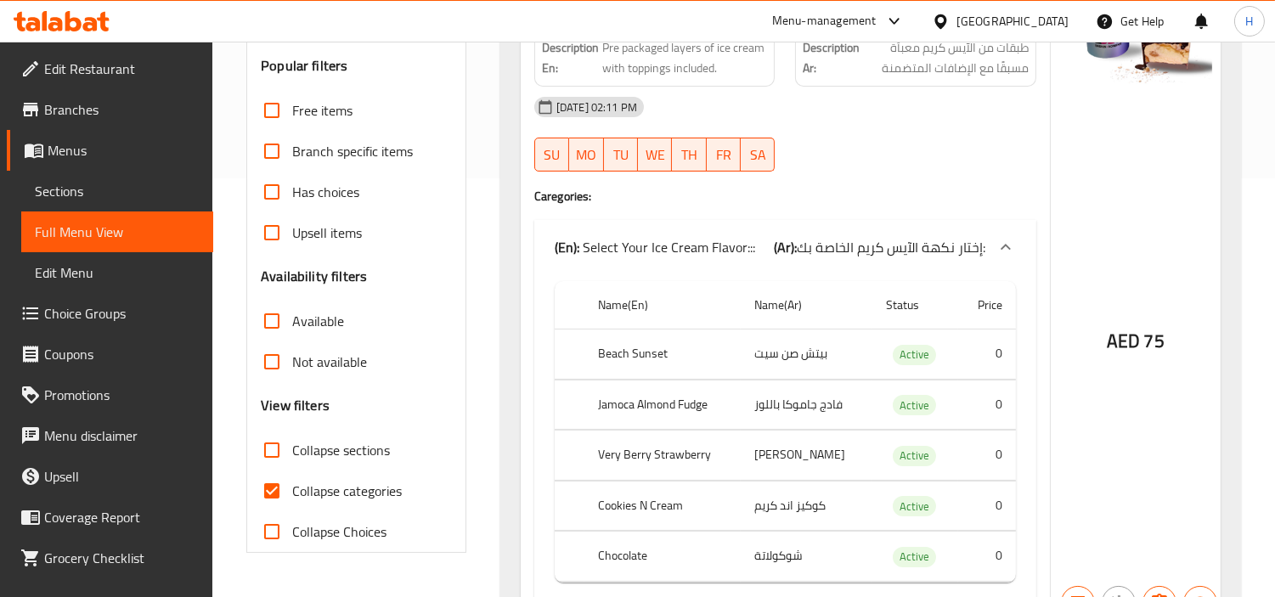
click at [991, 22] on div "[GEOGRAPHIC_DATA]" at bounding box center [1012, 21] width 112 height 19
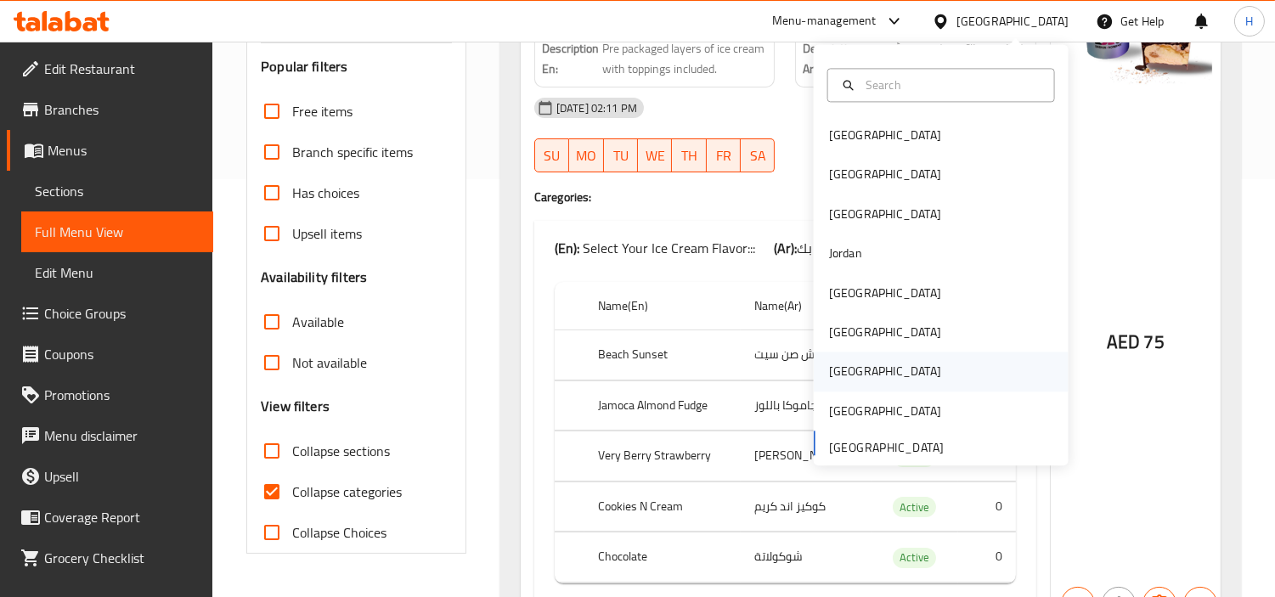
click at [915, 372] on div "[GEOGRAPHIC_DATA]" at bounding box center [941, 371] width 255 height 39
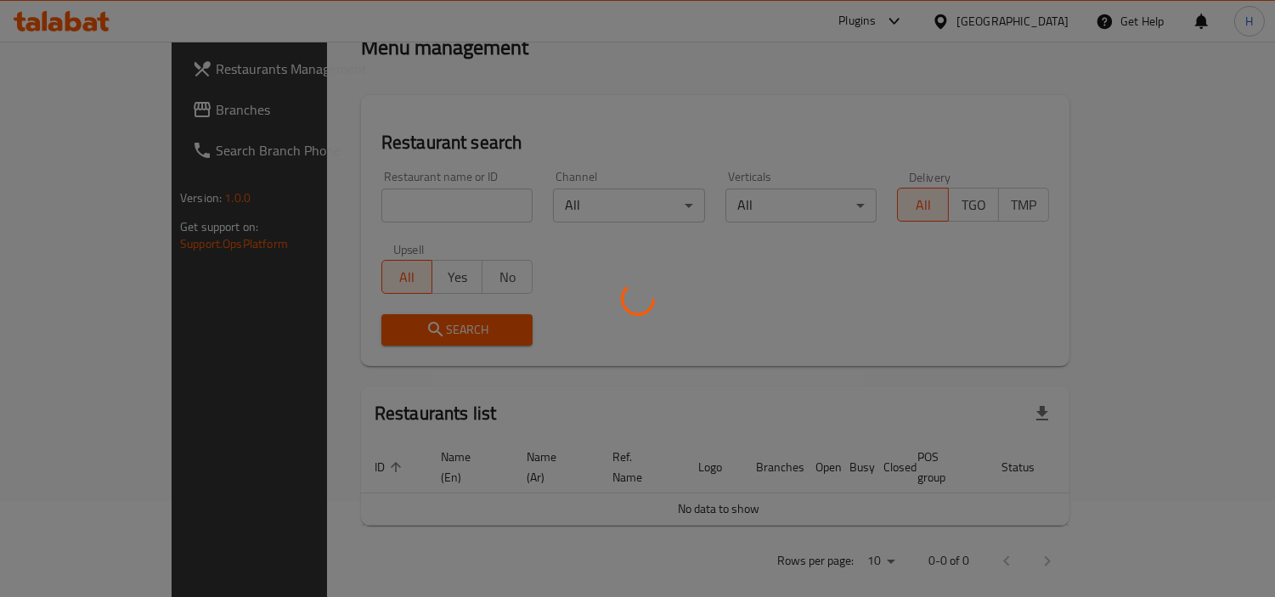
scroll to position [418, 0]
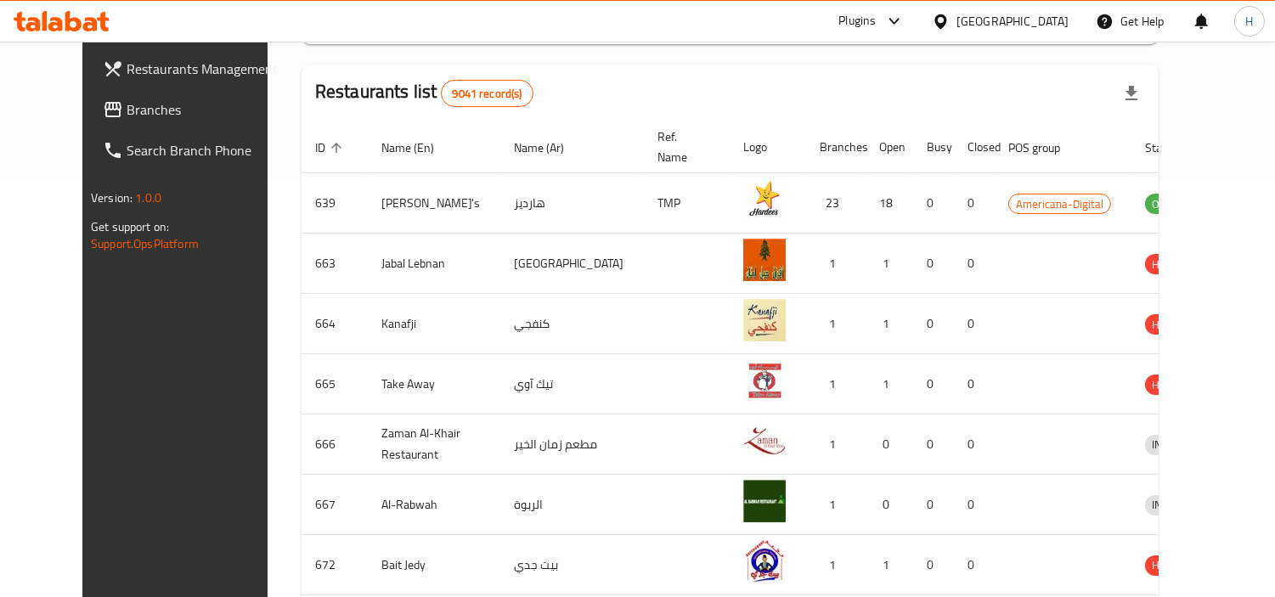
click at [155, 102] on span "Branches" at bounding box center [204, 109] width 155 height 20
